Goal: Task Accomplishment & Management: Manage account settings

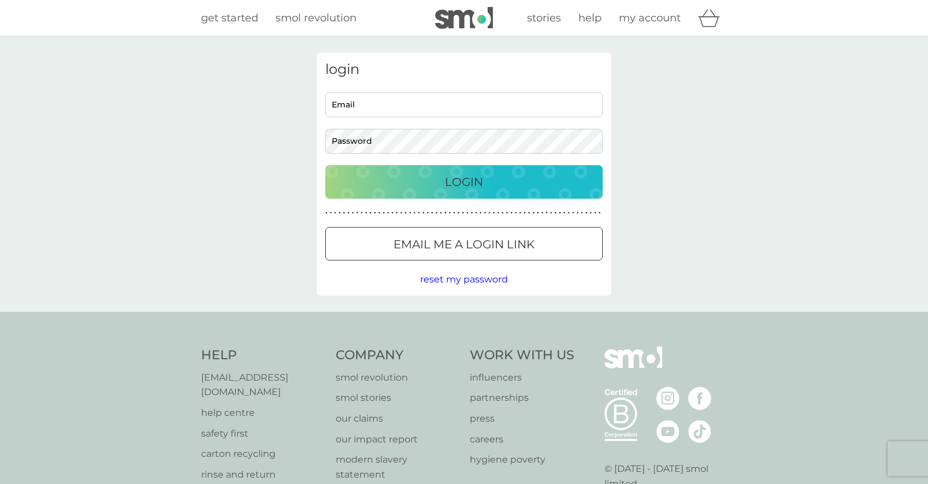
click at [366, 113] on input "Email" at bounding box center [463, 104] width 277 height 25
click at [347, 109] on input "Email" at bounding box center [463, 104] width 277 height 25
click at [348, 108] on input "Email" at bounding box center [463, 104] width 277 height 25
type input "h"
